Goal: Find specific page/section

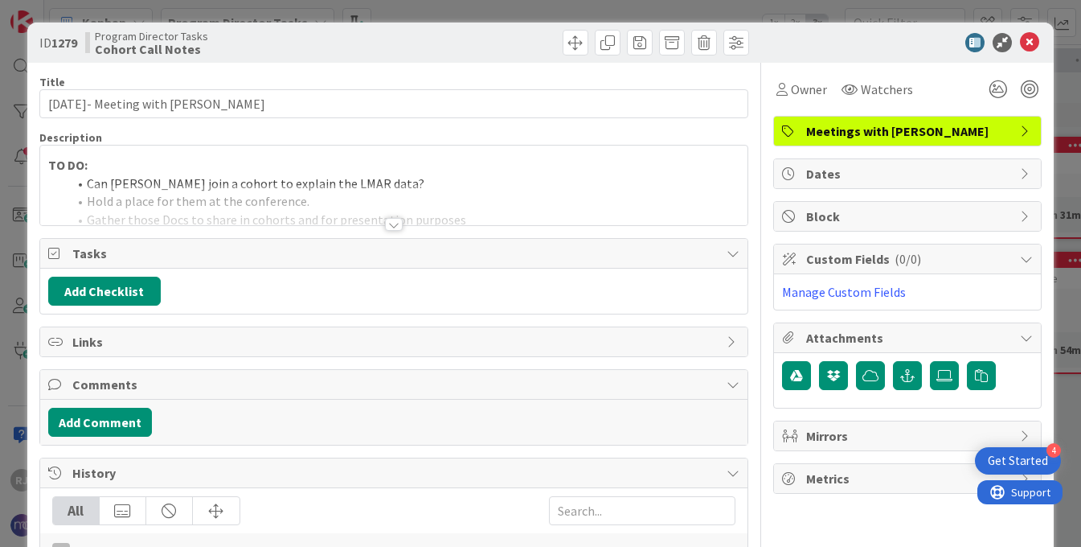
click at [393, 222] on div at bounding box center [394, 224] width 18 height 13
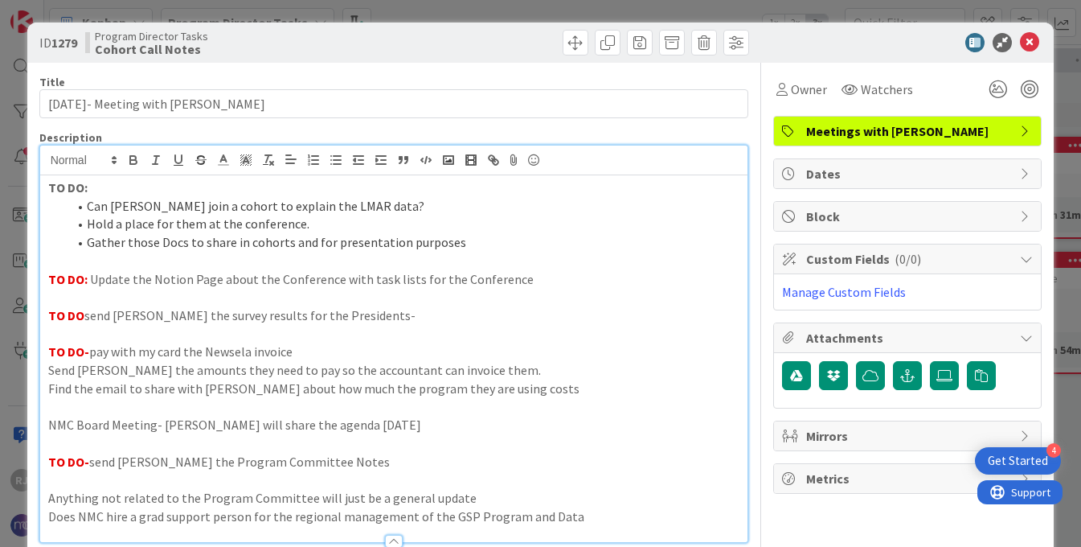
click at [1029, 44] on icon at bounding box center [1029, 42] width 19 height 19
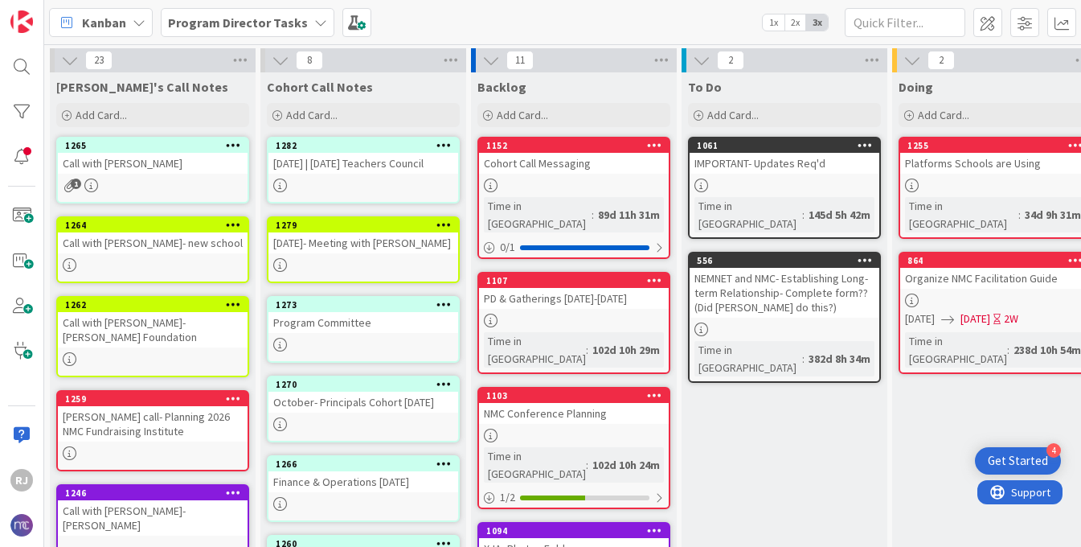
click at [359, 330] on div "Program Committee" at bounding box center [363, 322] width 190 height 21
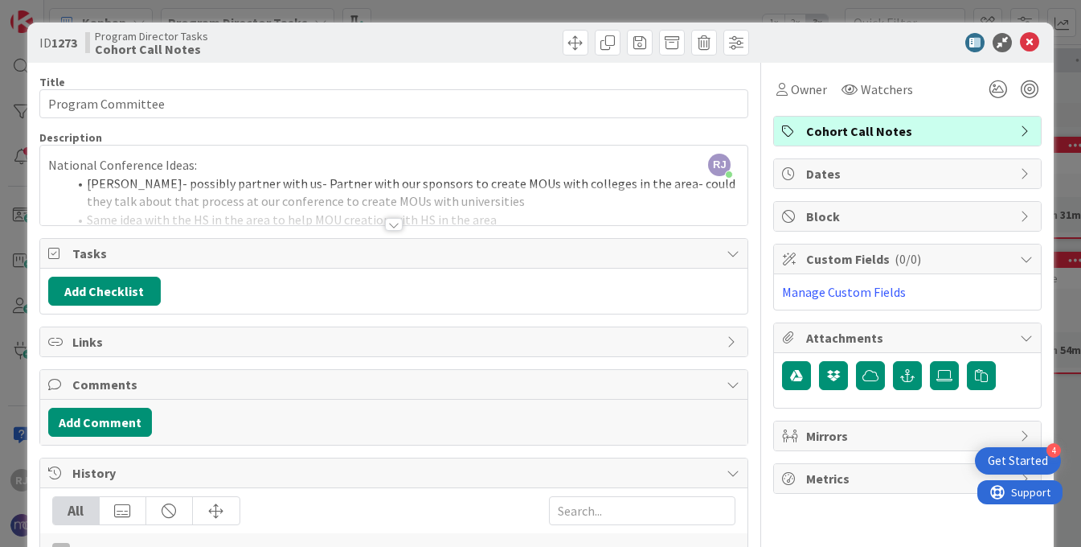
click at [391, 219] on div at bounding box center [394, 224] width 18 height 13
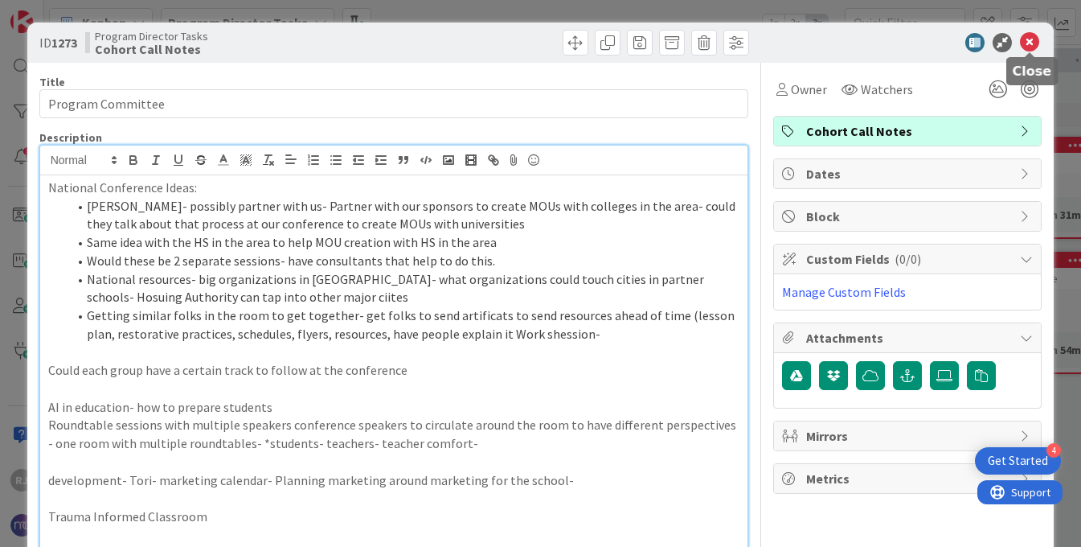
click at [1026, 41] on icon at bounding box center [1029, 42] width 19 height 19
